Goal: Task Accomplishment & Management: Manage account settings

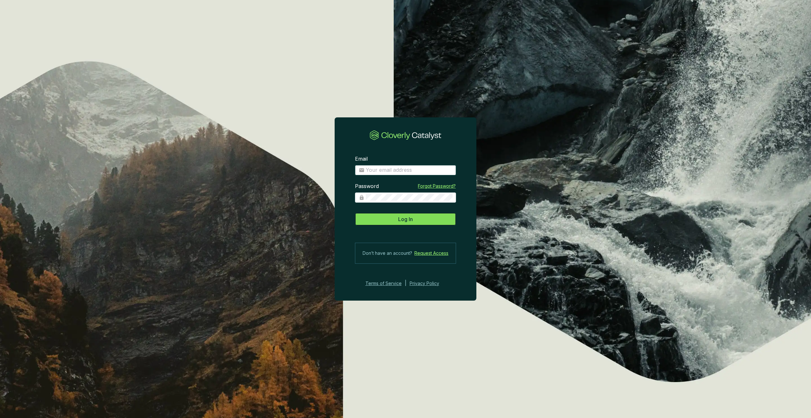
type input "[PERSON_NAME][EMAIL_ADDRESS][DOMAIN_NAME]"
click at [408, 223] on button "Log In" at bounding box center [405, 219] width 101 height 13
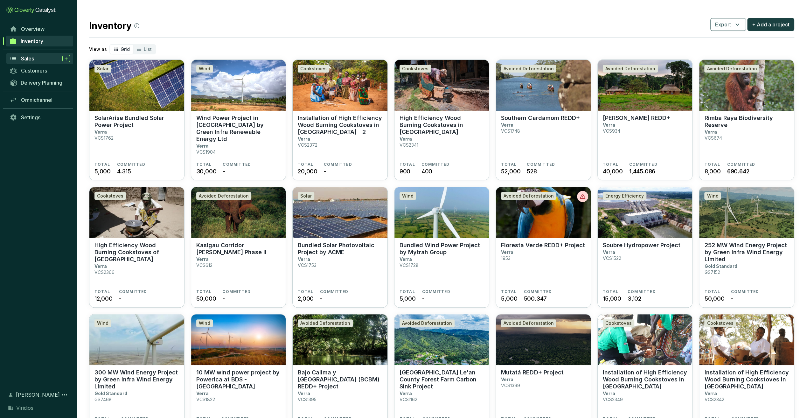
click at [29, 54] on link "Sales" at bounding box center [39, 58] width 67 height 11
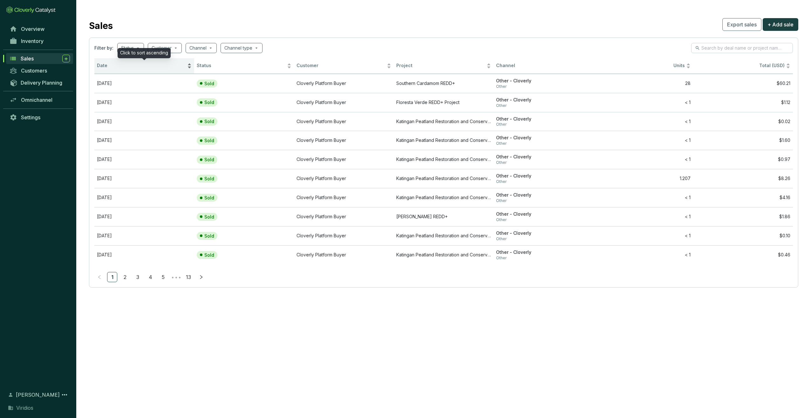
click at [133, 63] on span "Date" at bounding box center [141, 66] width 89 height 6
